Goal: Transaction & Acquisition: Subscribe to service/newsletter

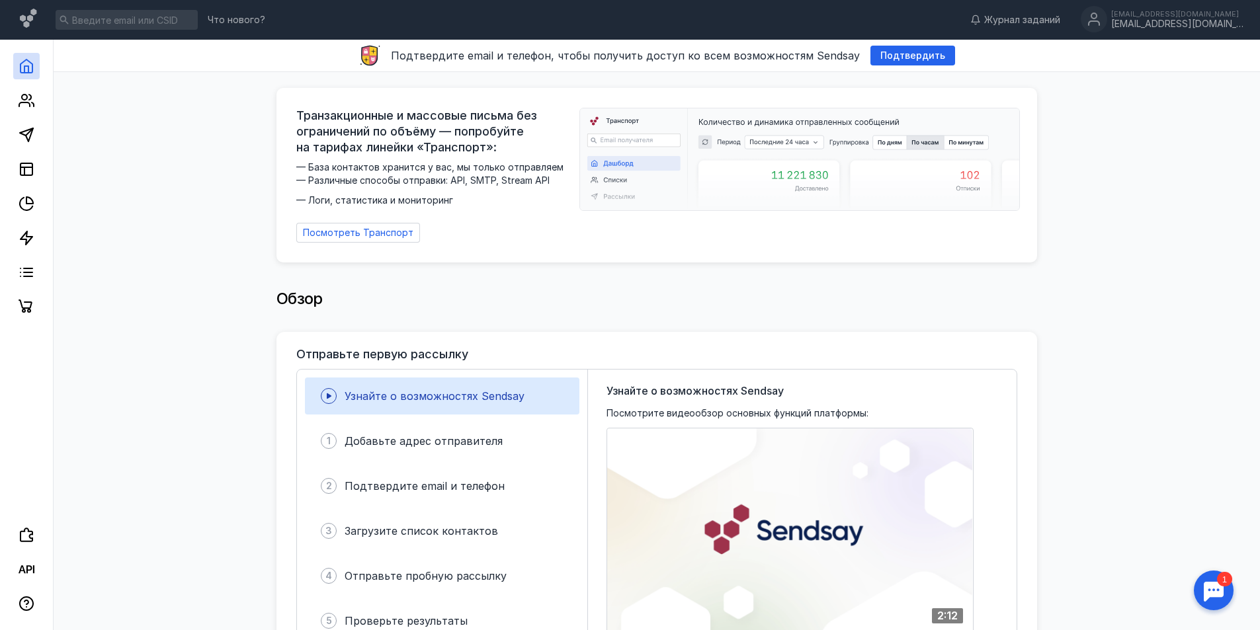
click at [40, 134] on div at bounding box center [26, 180] width 53 height 280
click at [13, 136] on link at bounding box center [26, 135] width 26 height 26
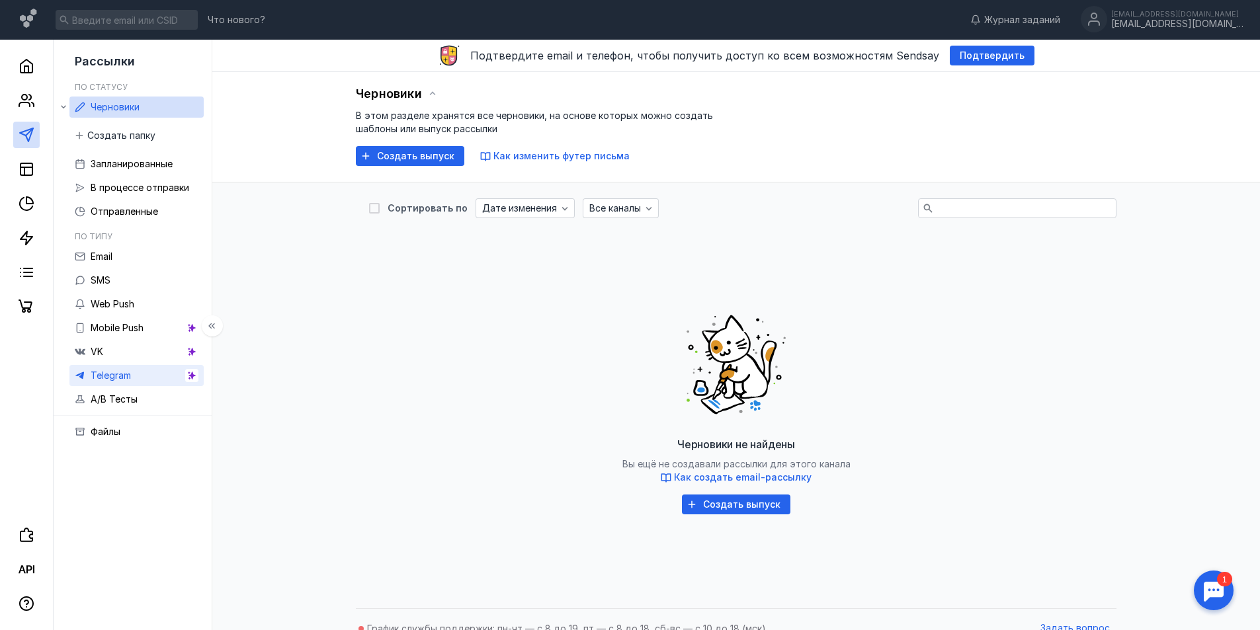
click at [142, 380] on link "Telegram" at bounding box center [136, 375] width 134 height 21
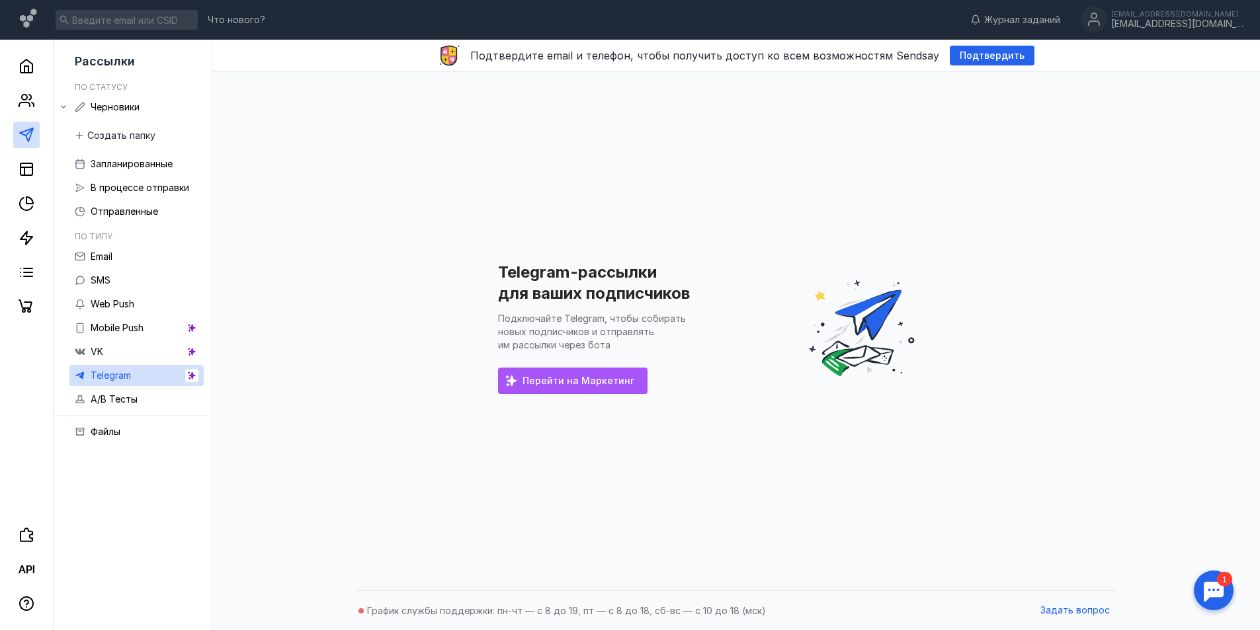
click at [577, 374] on div "Перейти на Маркетинг" at bounding box center [572, 381] width 149 height 26
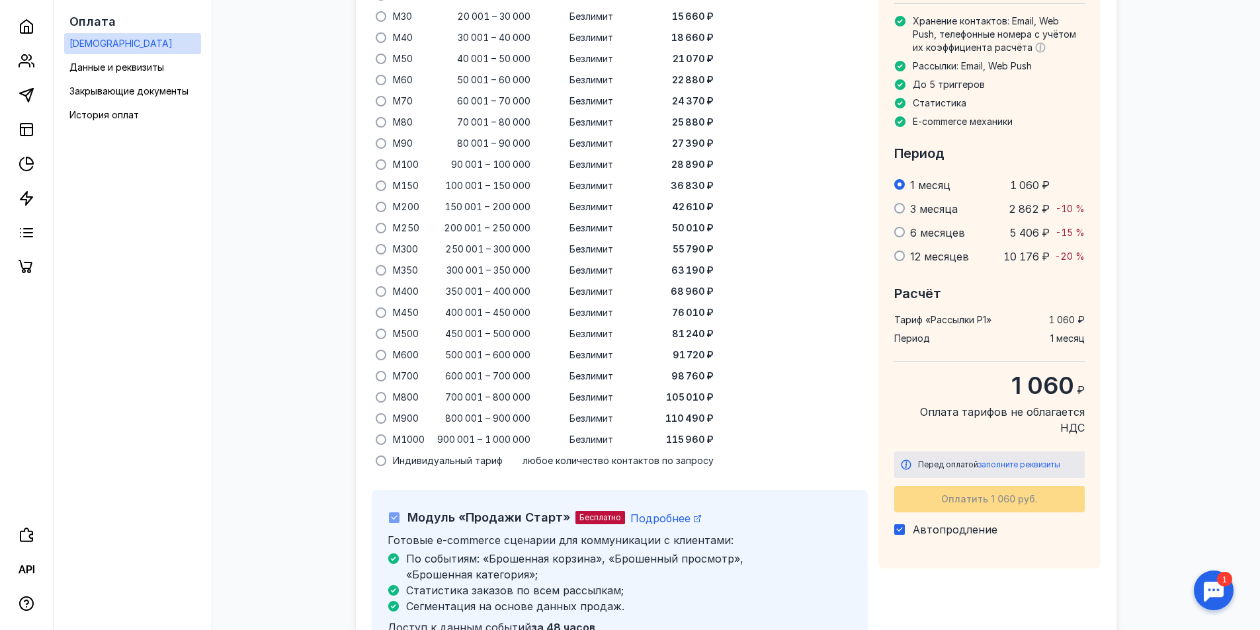
scroll to position [1054, 0]
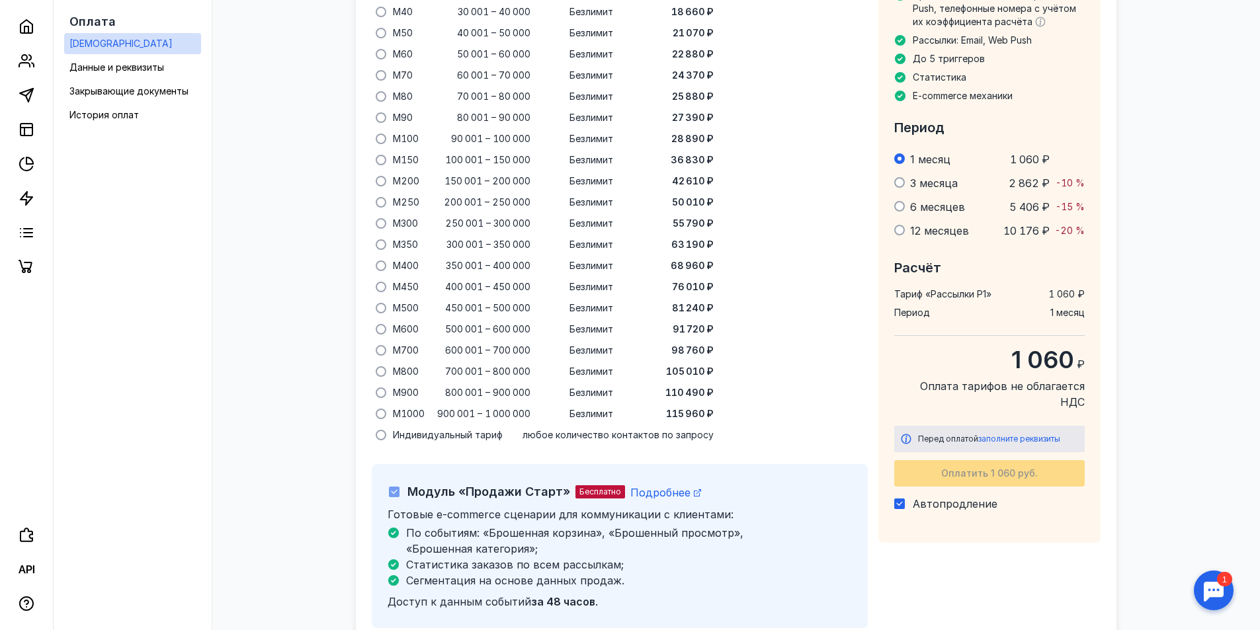
click at [971, 460] on div "Оплатить 1 060 руб." at bounding box center [989, 473] width 190 height 26
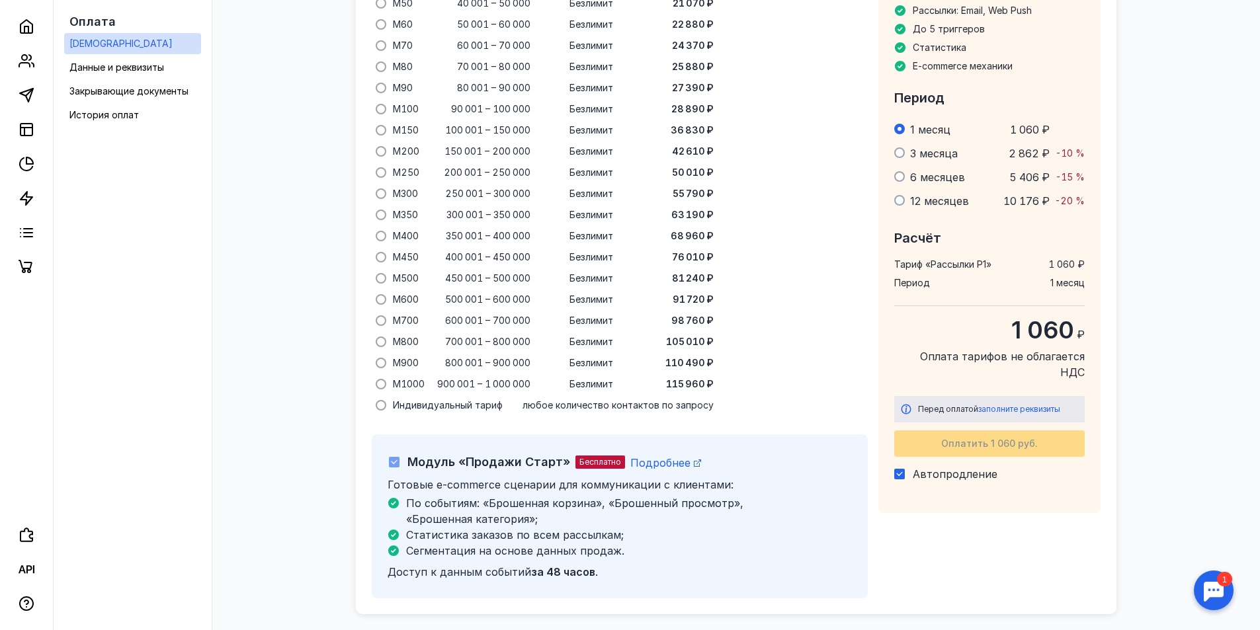
scroll to position [1117, 0]
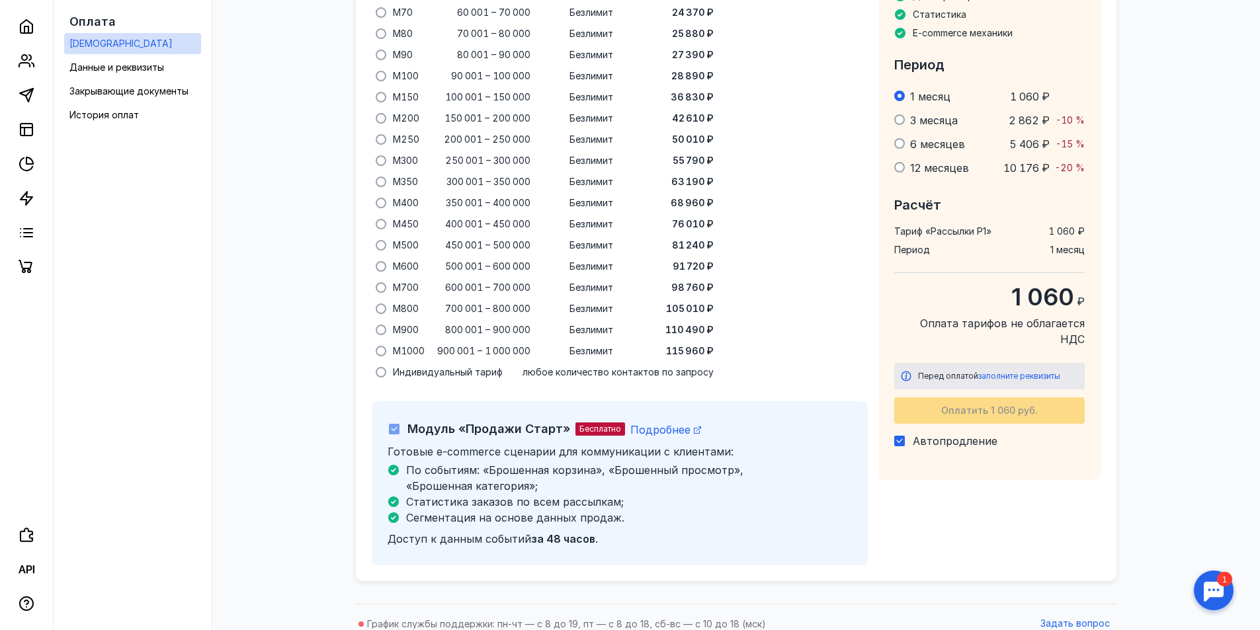
click at [596, 424] on span "Бесплатно" at bounding box center [600, 429] width 42 height 10
click at [653, 423] on span "Подробнее" at bounding box center [660, 429] width 60 height 13
drag, startPoint x: 896, startPoint y: 421, endPoint x: 903, endPoint y: 432, distance: 12.5
click at [897, 436] on icon at bounding box center [899, 440] width 9 height 9
click at [897, 434] on input "Автопродление" at bounding box center [898, 438] width 9 height 9
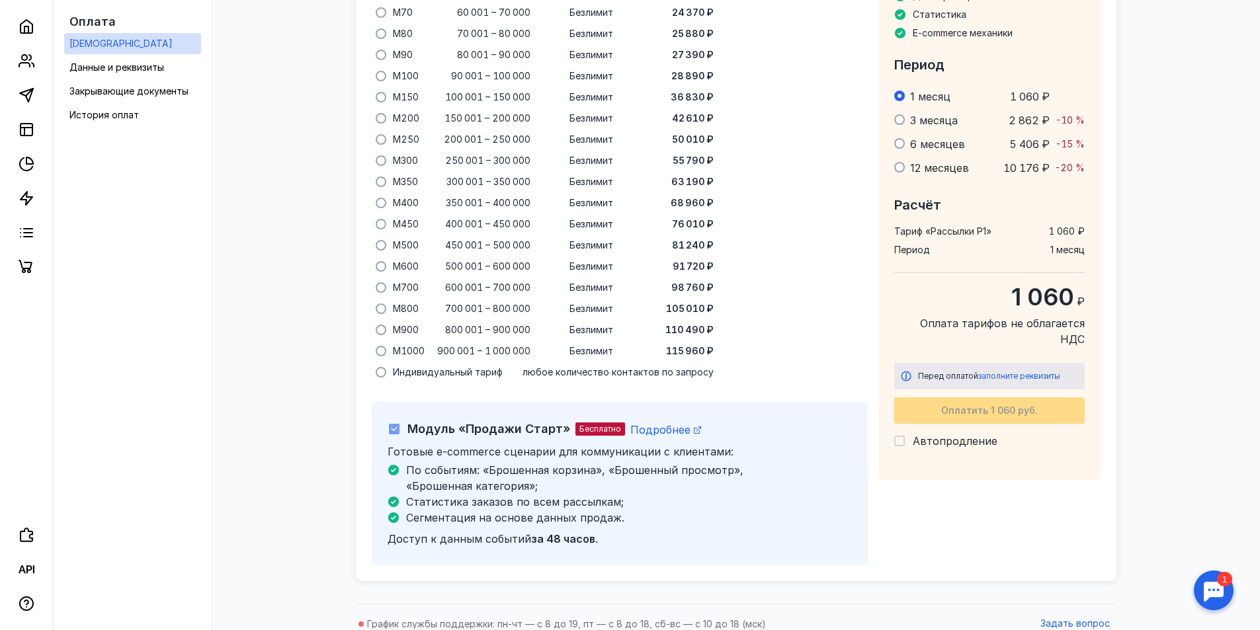
checkbox input "false"
click at [945, 397] on div "Оплатить 1 060 руб." at bounding box center [989, 410] width 190 height 26
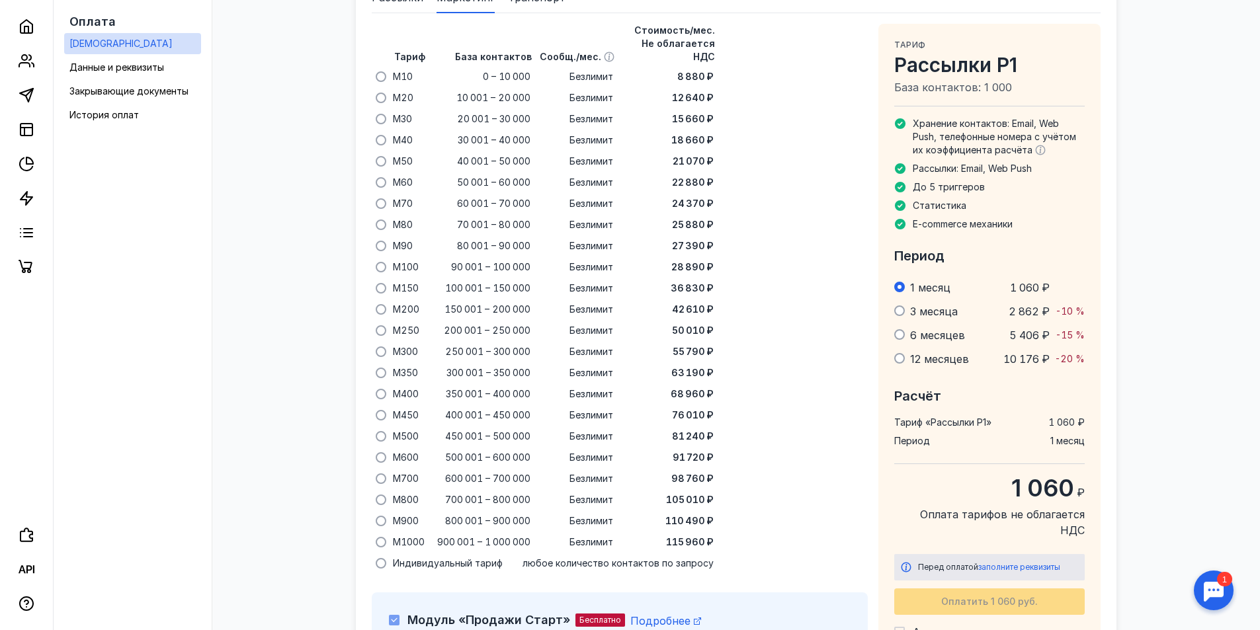
scroll to position [918, 0]
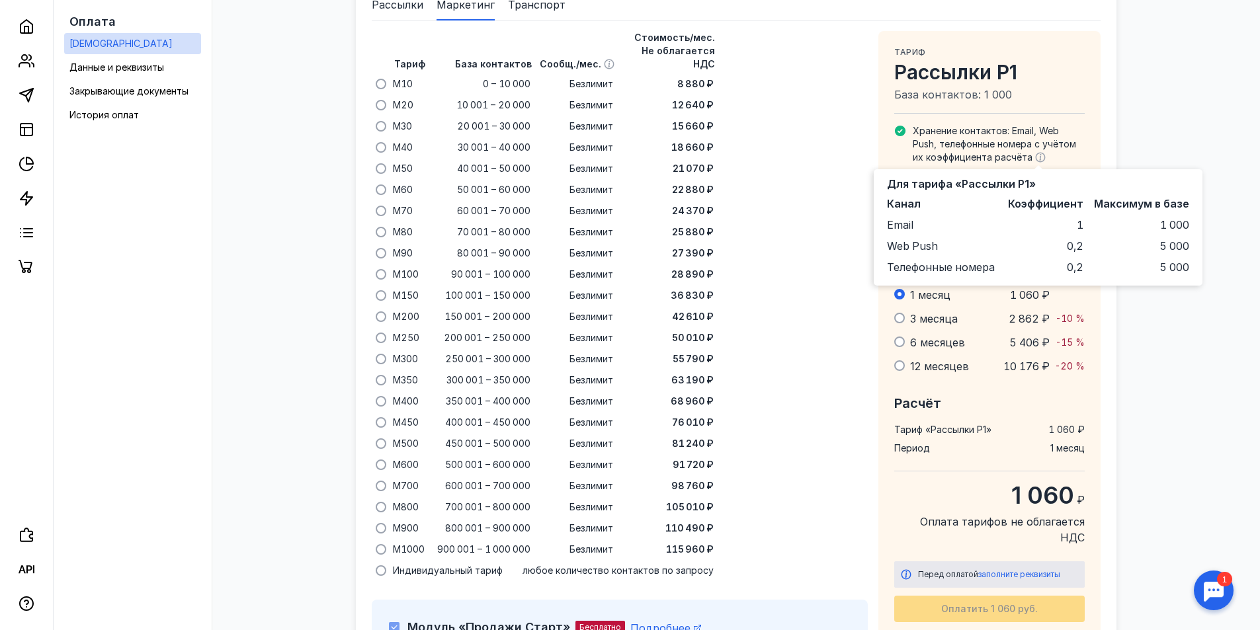
click at [1039, 159] on icon at bounding box center [1040, 157] width 2 height 7
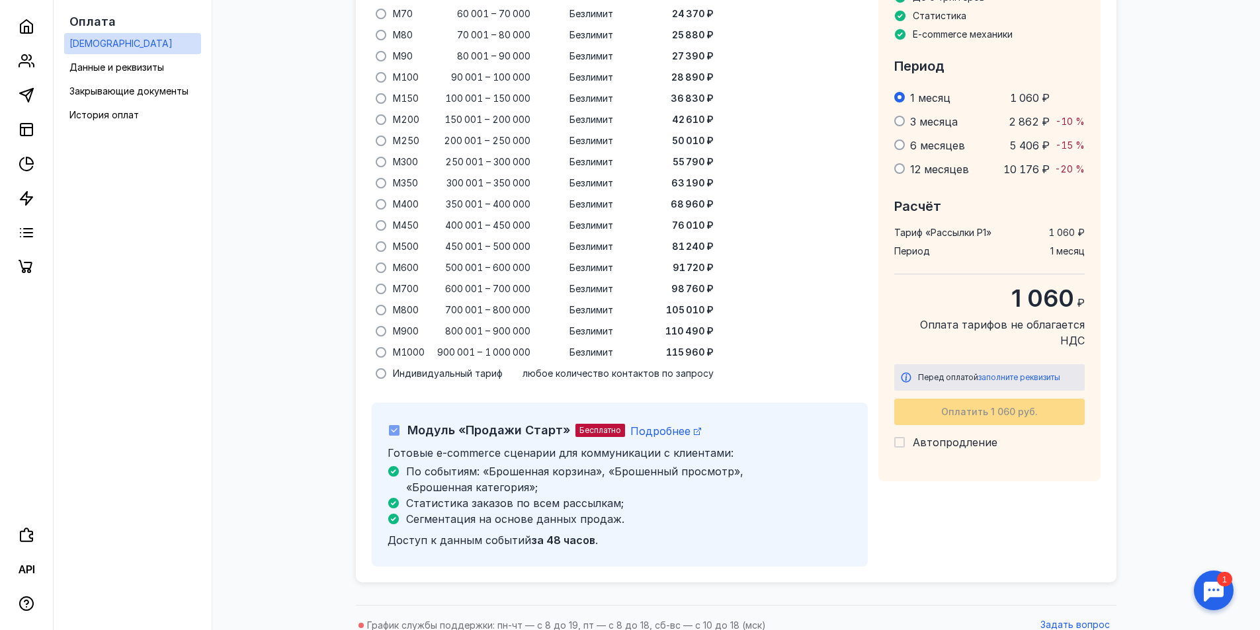
scroll to position [1117, 0]
click at [1004, 371] on span "заполните реквизиты" at bounding box center [1019, 376] width 82 height 10
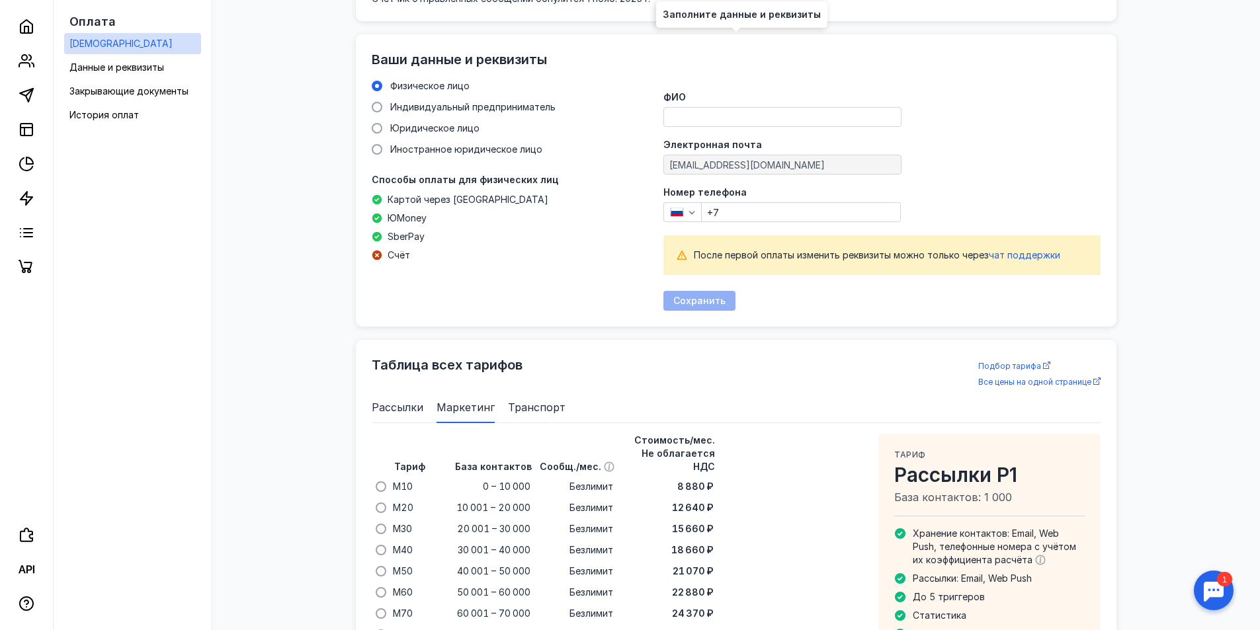
scroll to position [505, 0]
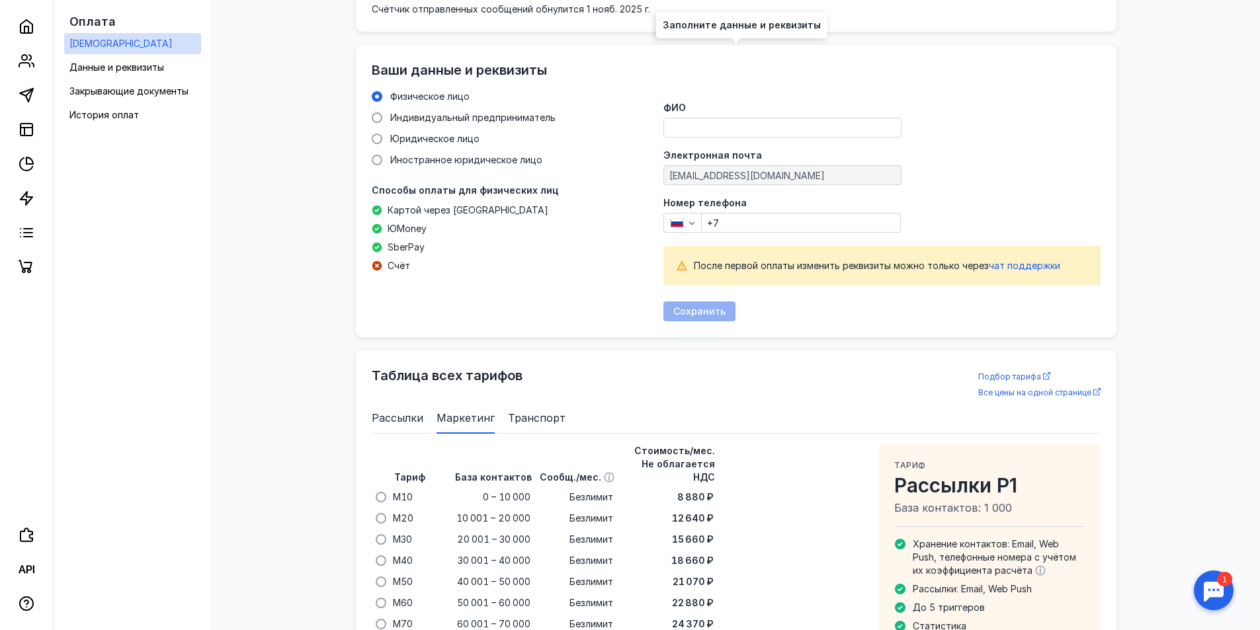
click at [703, 130] on input "ФИО" at bounding box center [782, 127] width 237 height 19
type input "Z"
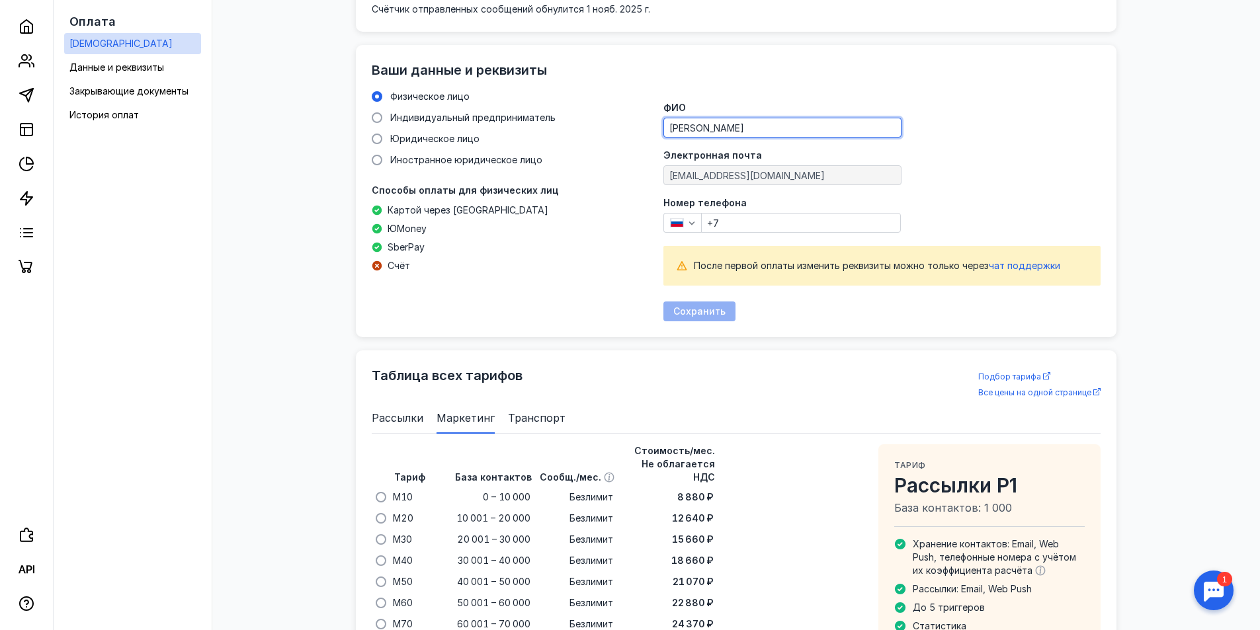
type input "[PERSON_NAME]"
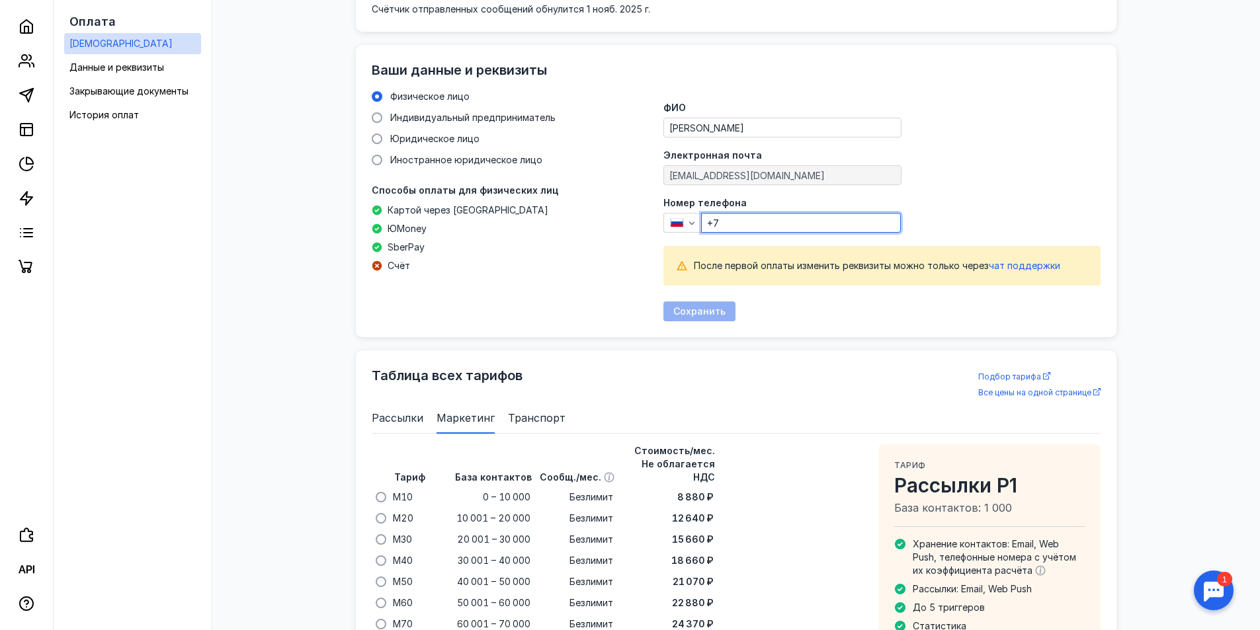
click at [737, 222] on input "+7" at bounding box center [801, 223] width 198 height 19
type input "[PHONE_NUMBER]"
click at [714, 307] on span "Сохранить" at bounding box center [699, 311] width 52 height 11
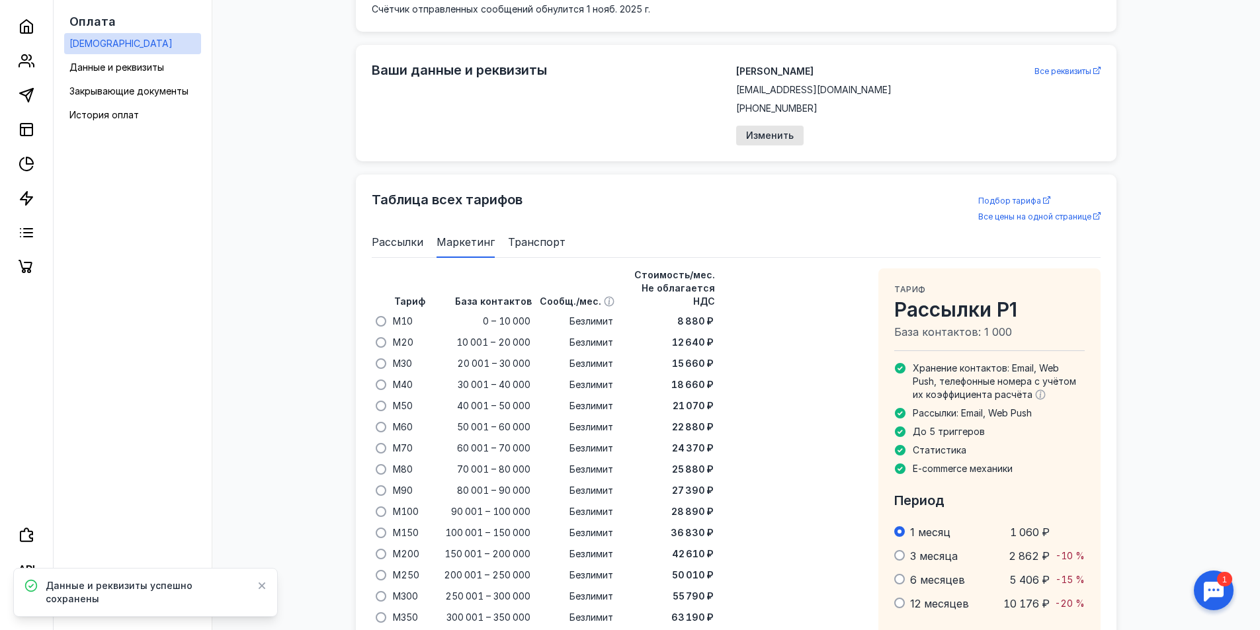
checkbox input "true"
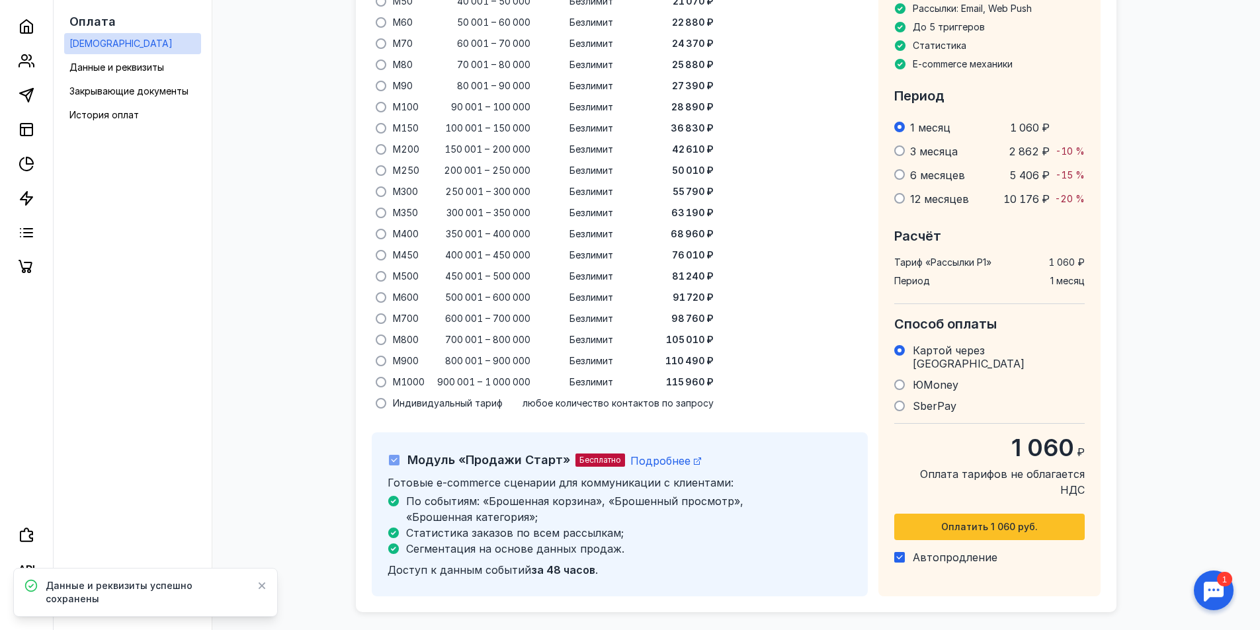
scroll to position [941, 0]
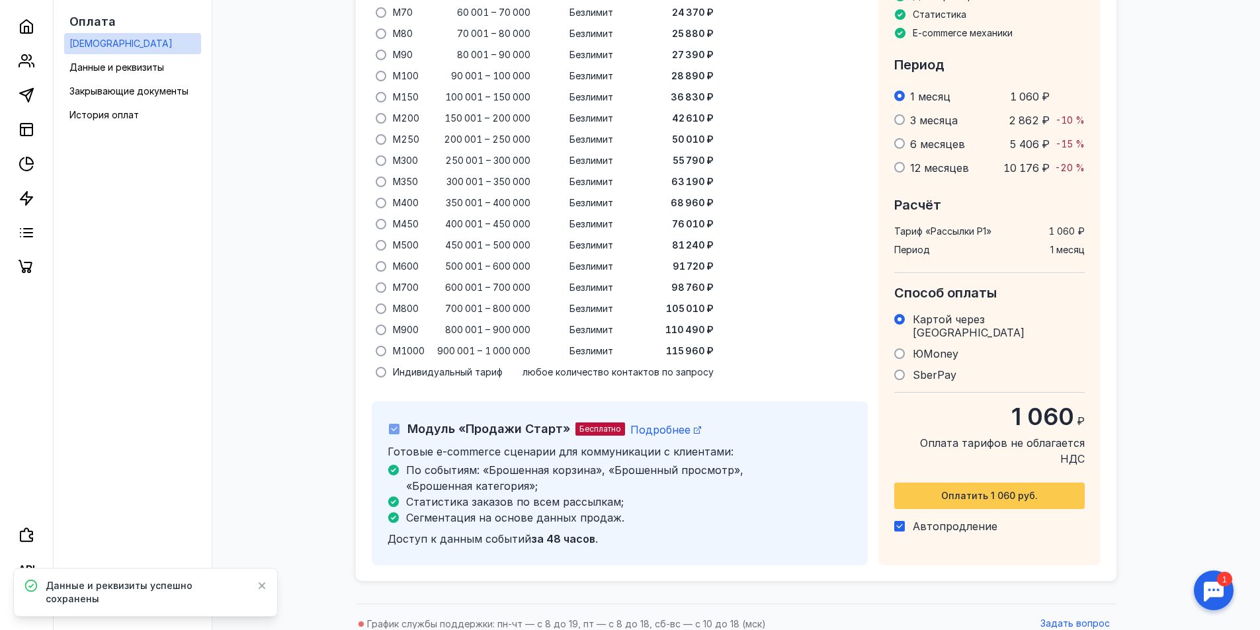
click at [1045, 491] on div "Оплатить 1 060 руб." at bounding box center [989, 496] width 177 height 11
